Goal: Task Accomplishment & Management: Use online tool/utility

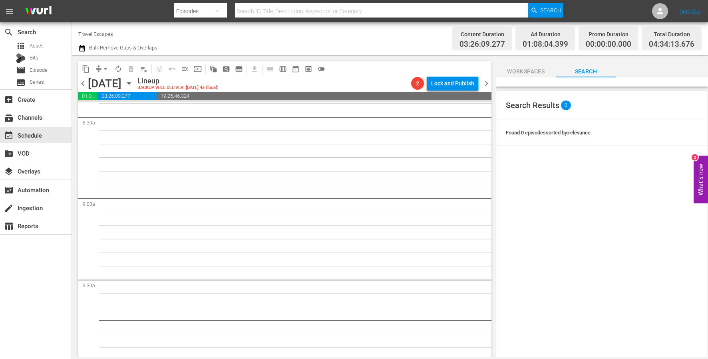
scroll to position [1216, 0]
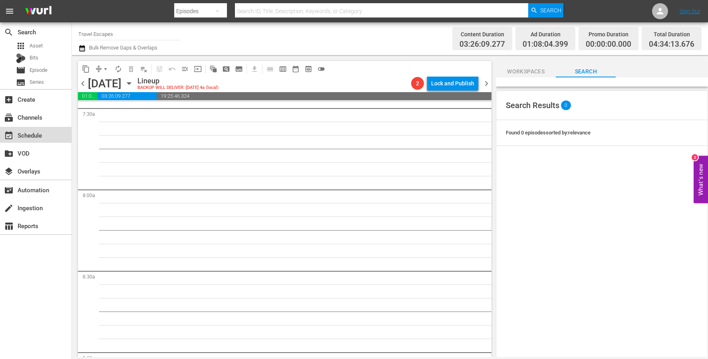
click at [45, 139] on div "event_available Schedule" at bounding box center [35, 135] width 71 height 16
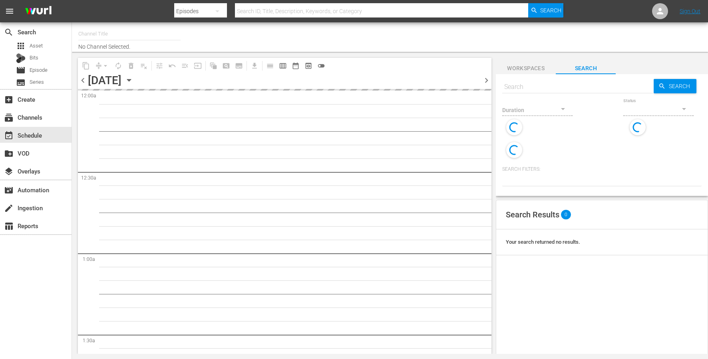
type input "Travel Escapes (1550)"
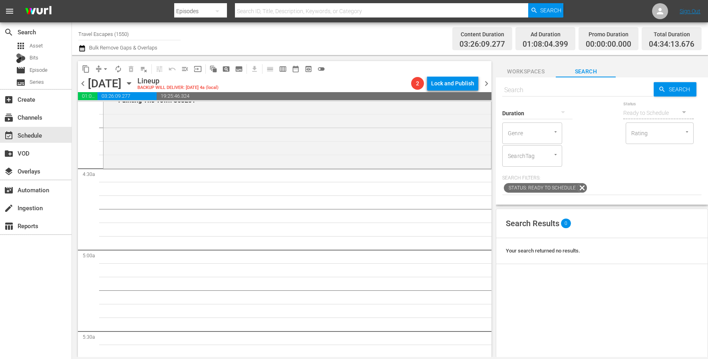
scroll to position [671, 0]
